Goal: Check status: Check status

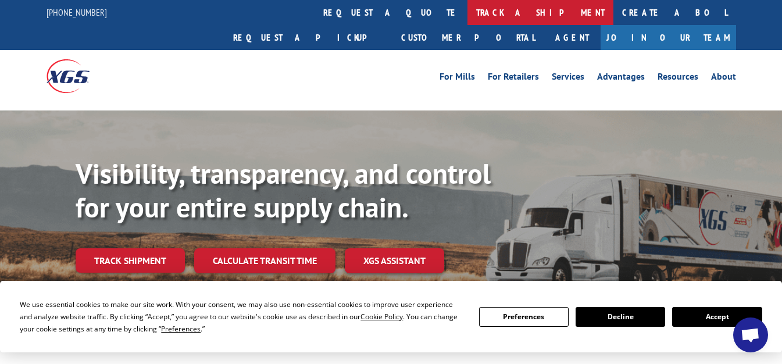
click at [468, 15] on link "track a shipment" at bounding box center [541, 12] width 146 height 25
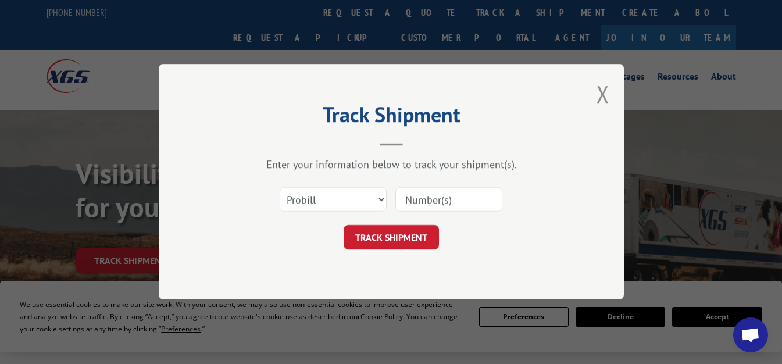
click at [429, 199] on input at bounding box center [448, 200] width 107 height 24
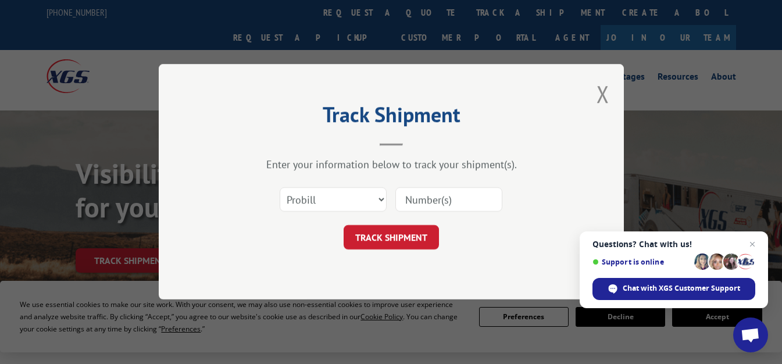
click at [429, 199] on input at bounding box center [448, 200] width 107 height 24
click at [601, 98] on button "Close modal" at bounding box center [603, 94] width 13 height 31
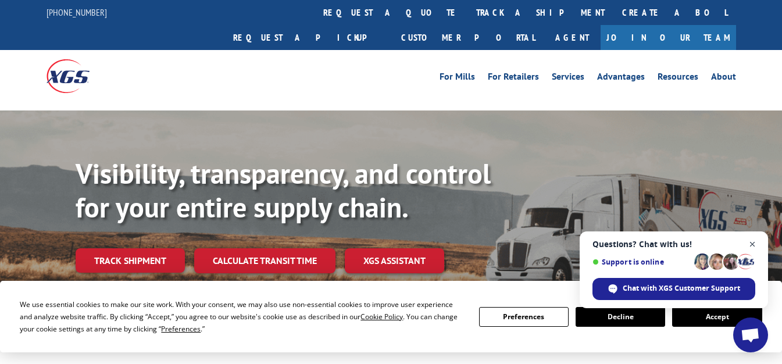
click at [751, 247] on span "Close chat" at bounding box center [753, 244] width 15 height 15
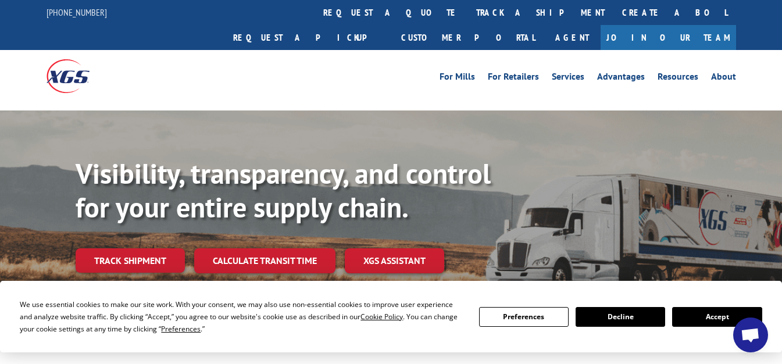
click at [402, 70] on div "For Mills For Retailers Services Advantages Resources About For Mills For Retai…" at bounding box center [392, 76] width 690 height 52
click at [396, 70] on div "For Mills For Retailers Services Advantages Resources About For Mills For Retai…" at bounding box center [392, 76] width 690 height 52
click at [391, 62] on div "For Mills For Retailers Services Advantages Resources About For Mills For Retai…" at bounding box center [392, 76] width 690 height 52
